Goal: Transaction & Acquisition: Purchase product/service

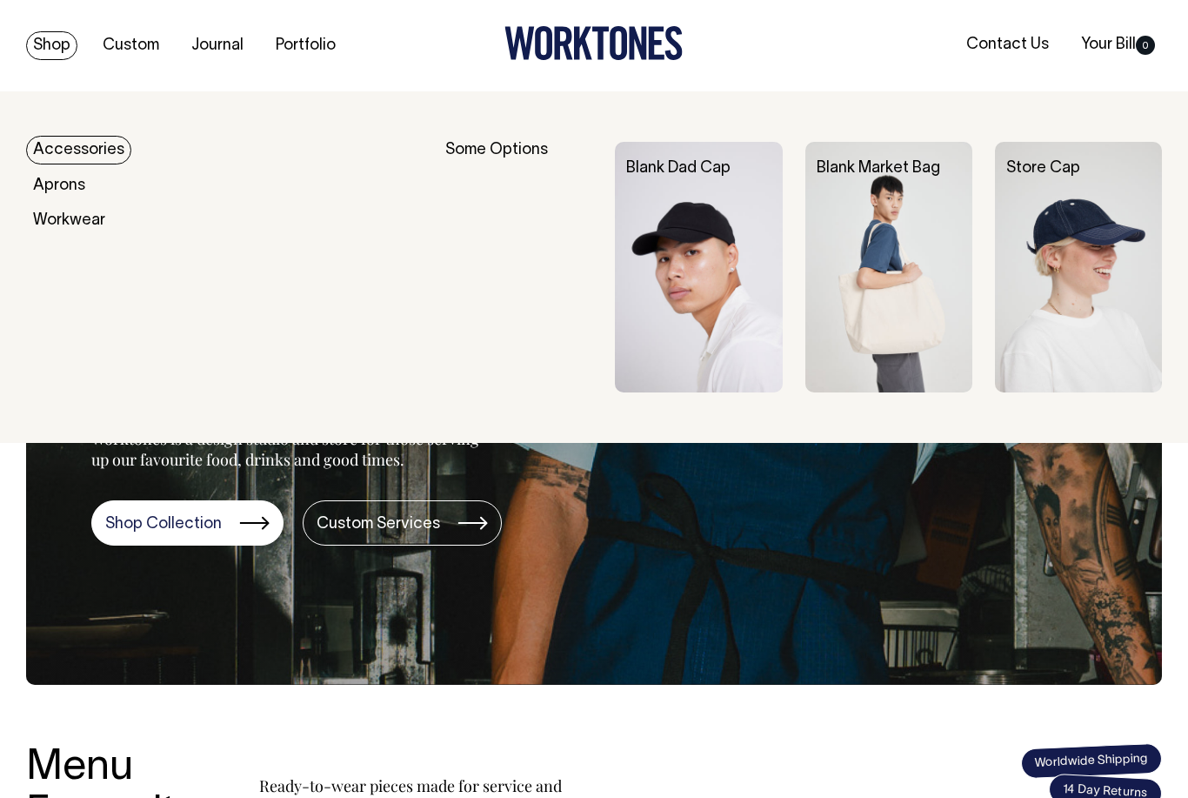
click at [677, 197] on img at bounding box center [698, 267] width 167 height 251
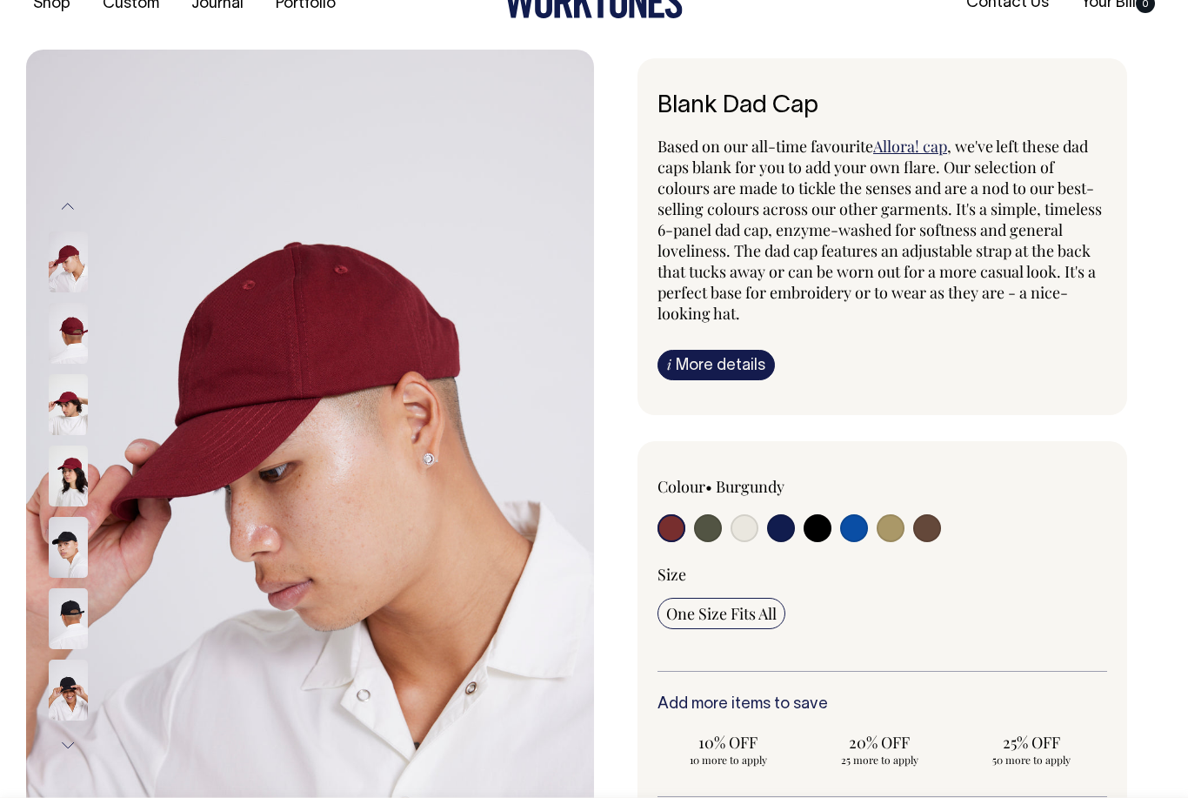
scroll to position [43, 0]
click at [709, 524] on input "radio" at bounding box center [708, 527] width 28 height 28
radio input "true"
select select "Olive"
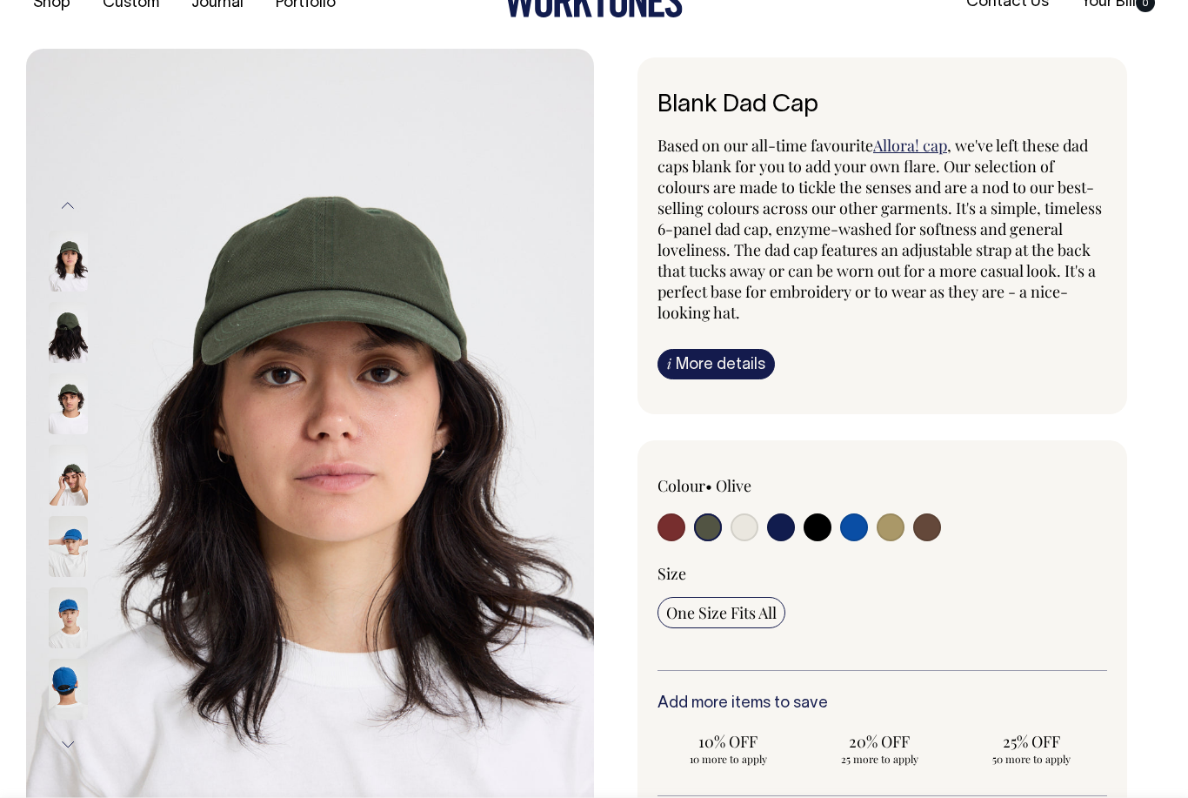
click at [813, 523] on input "radio" at bounding box center [818, 527] width 28 height 28
radio input "true"
select select "Black"
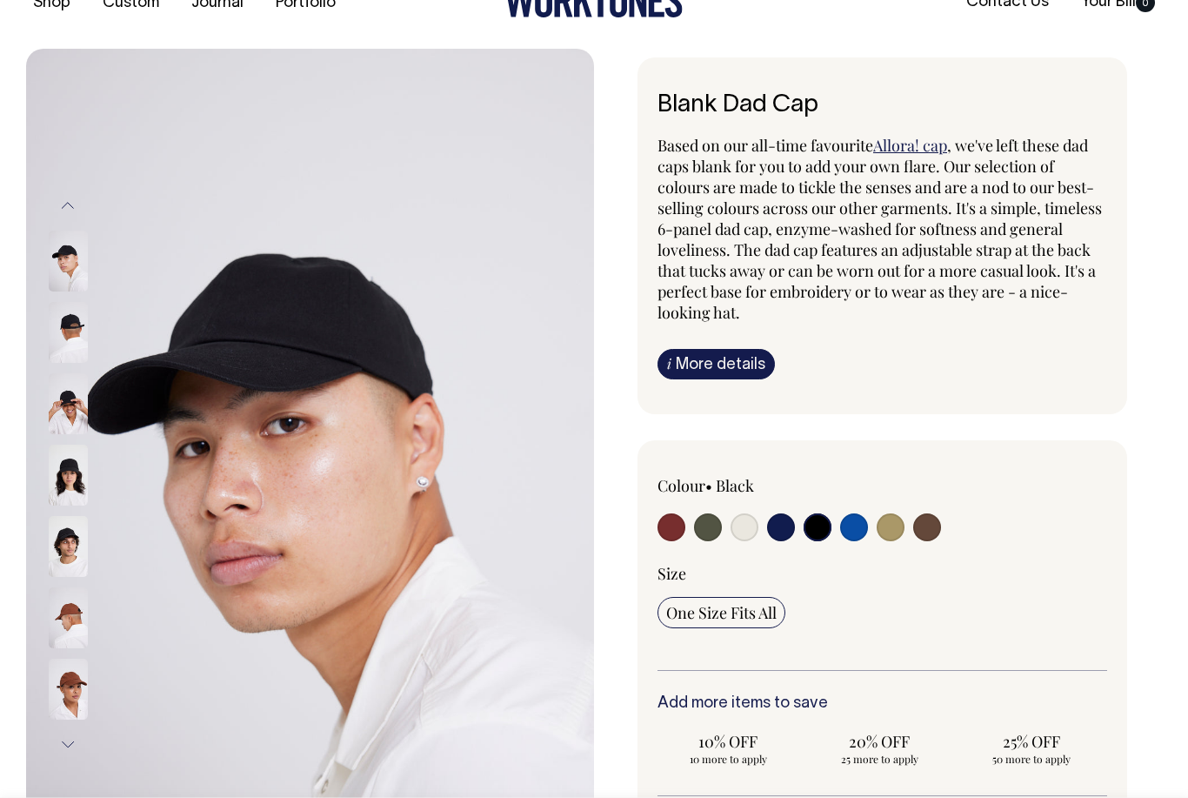
click at [675, 517] on input "radio" at bounding box center [672, 527] width 28 height 28
radio input "true"
select select "Burgundy"
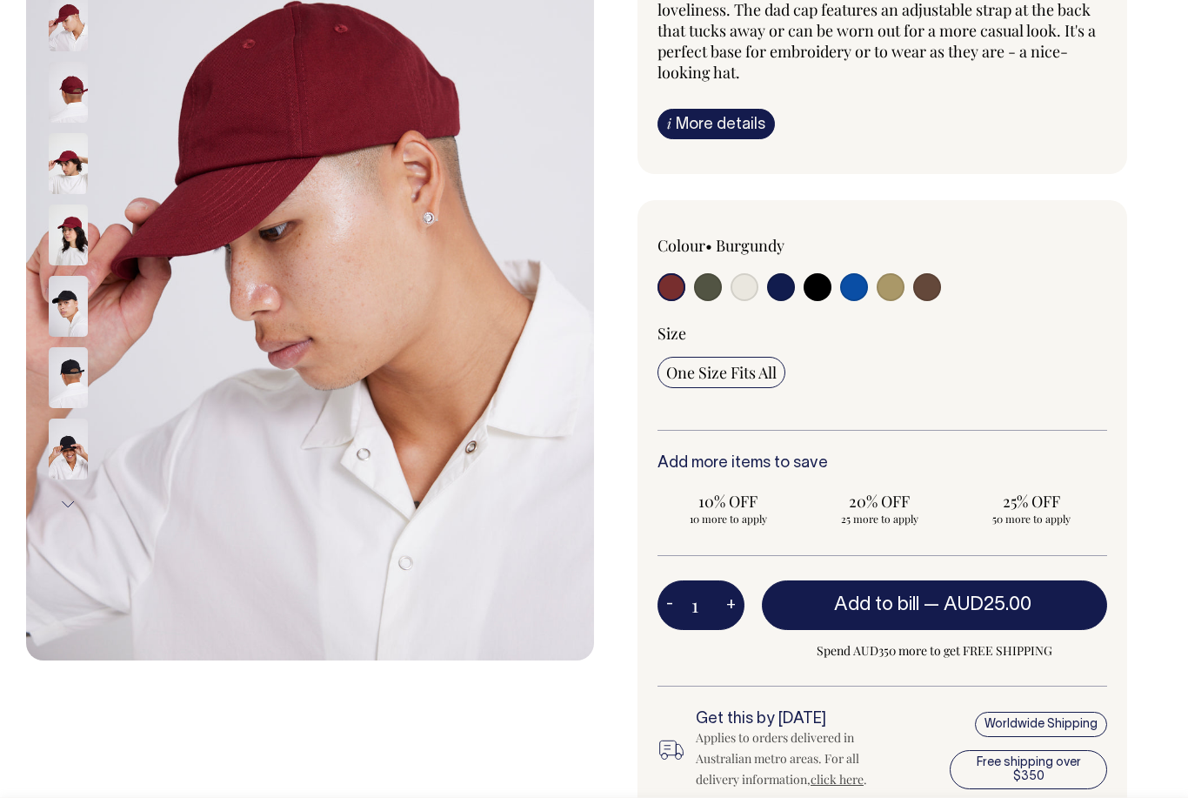
scroll to position [282, 0]
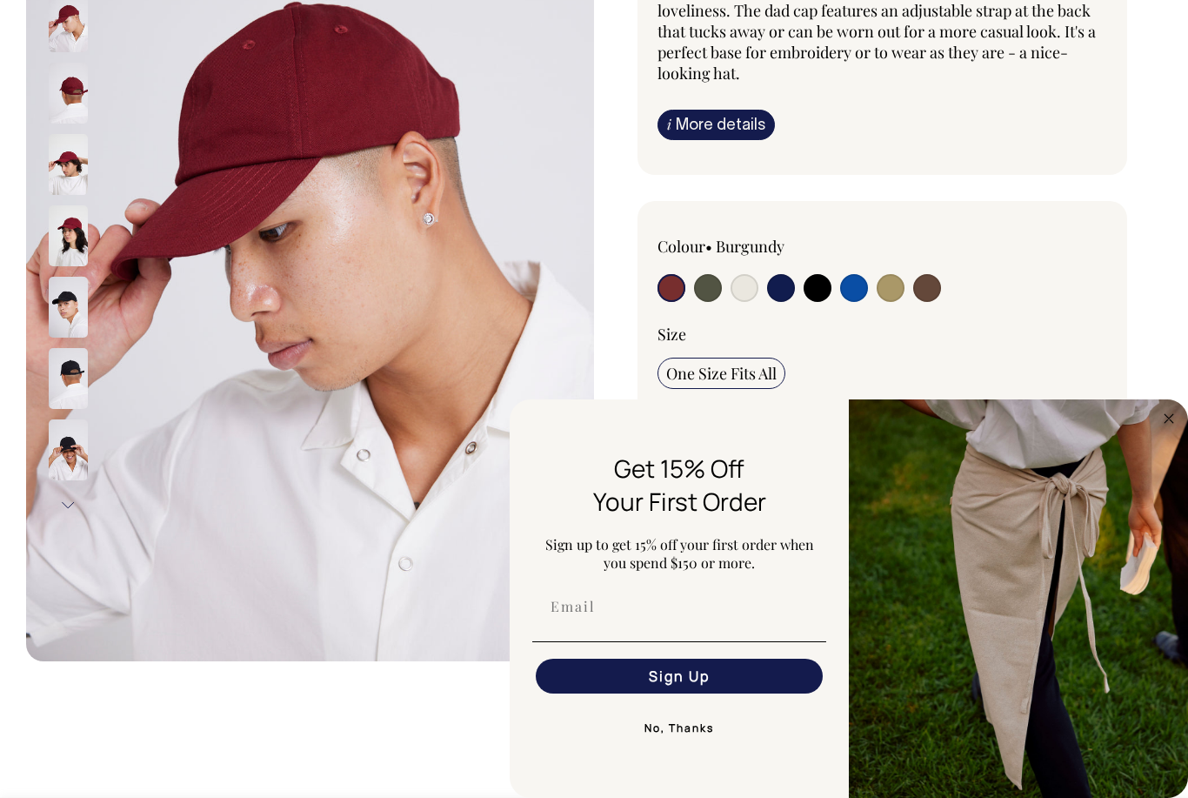
click at [1181, 412] on img "FLYOUT Form" at bounding box center [1018, 598] width 339 height 398
click at [1187, 418] on img "FLYOUT Form" at bounding box center [1018, 598] width 339 height 398
click at [1167, 425] on circle "Close dialog" at bounding box center [1170, 418] width 20 height 20
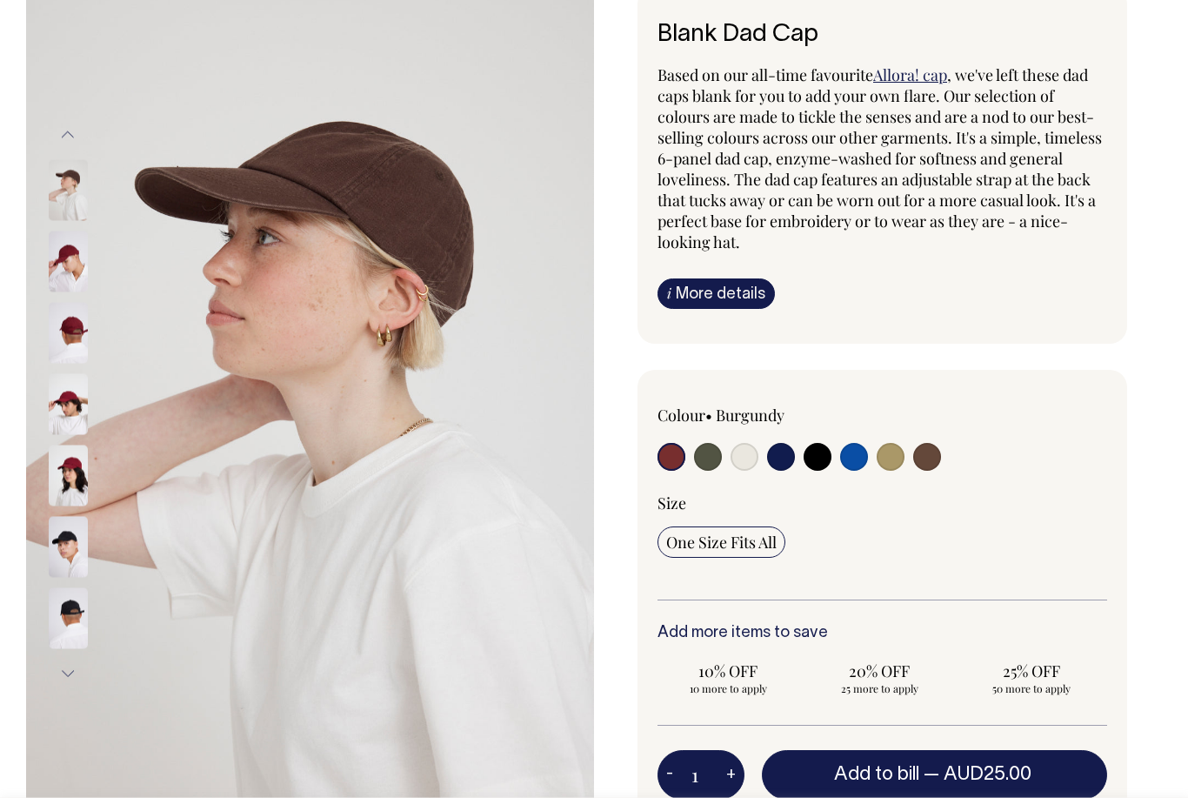
scroll to position [0, 0]
